Goal: Information Seeking & Learning: Check status

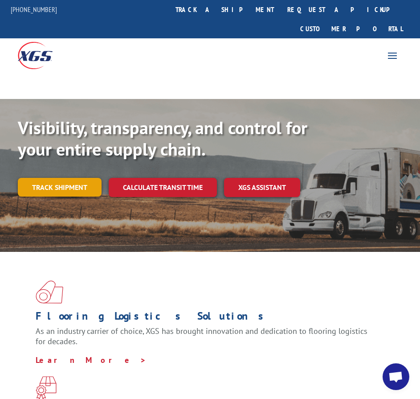
click at [58, 178] on link "Track shipment" at bounding box center [60, 187] width 84 height 19
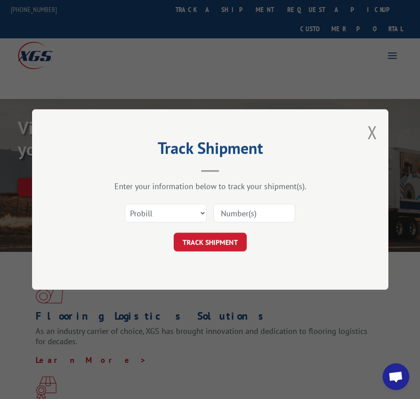
click at [245, 217] on input at bounding box center [255, 213] width 82 height 19
paste input "54396422"
type input "54396422"
click at [209, 239] on button "TRACK SHIPMENT" at bounding box center [210, 242] width 73 height 19
click at [197, 218] on select "Select category... Probill BOL PO" at bounding box center [166, 213] width 82 height 19
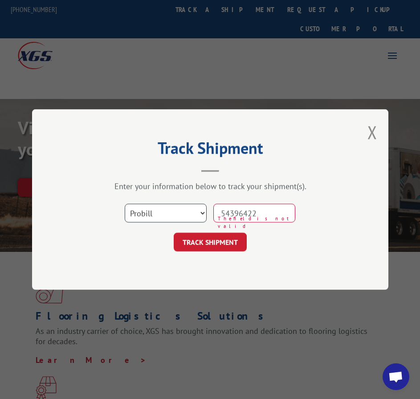
select select "bol"
click at [125, 204] on select "Select category... Probill BOL PO" at bounding box center [166, 213] width 82 height 19
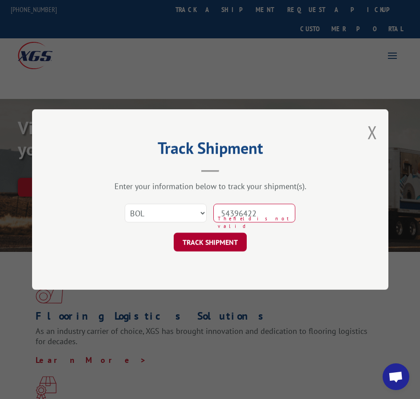
click at [213, 246] on button "TRACK SHIPMENT" at bounding box center [210, 242] width 73 height 19
drag, startPoint x: 255, startPoint y: 210, endPoint x: 294, endPoint y: 215, distance: 39.0
click at [294, 215] on input "54396422" at bounding box center [255, 213] width 82 height 19
type input "54396422"
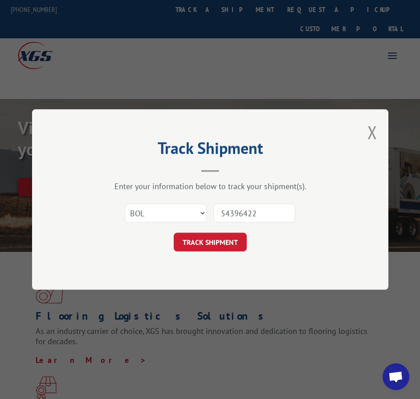
click at [243, 237] on button "TRACK SHIPMENT" at bounding box center [210, 242] width 73 height 19
